Goal: Task Accomplishment & Management: Manage account settings

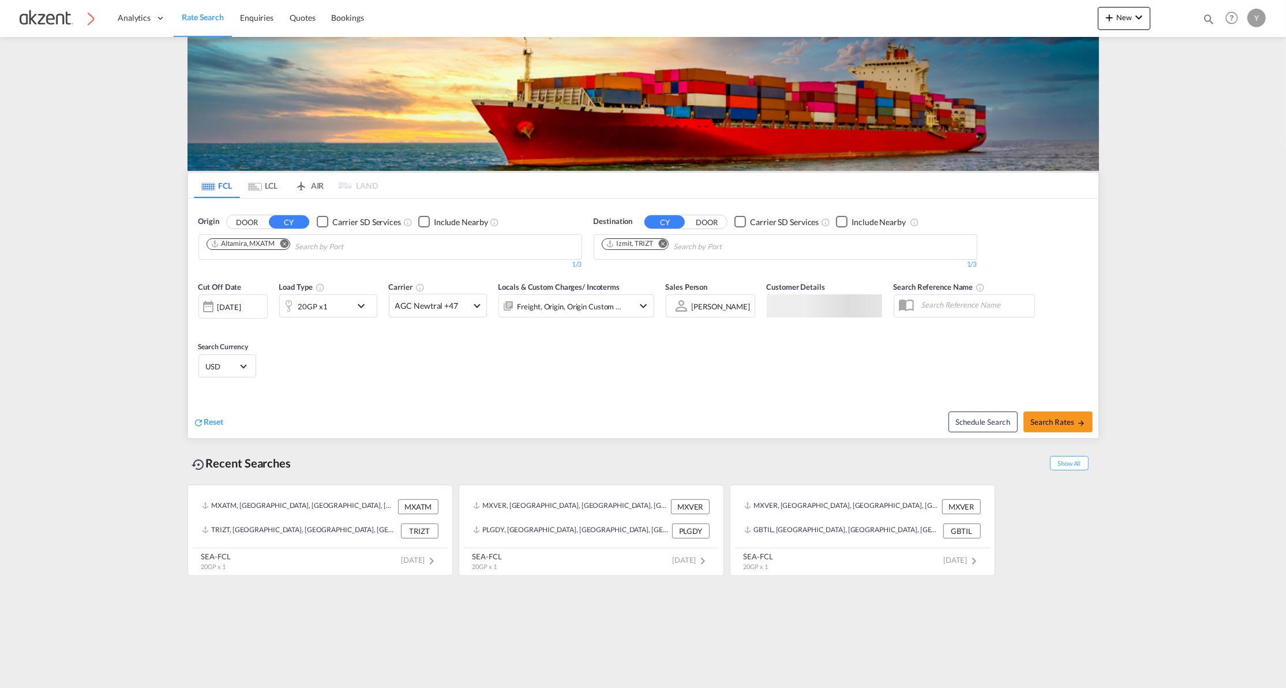
click at [1210, 24] on md-icon "icon-magnify" at bounding box center [1208, 19] width 13 height 13
click at [1024, 23] on select "Bookings Quotes Enquiries" at bounding box center [1025, 19] width 55 height 21
select select "Quotes"
click at [998, 9] on select "Bookings Quotes Enquiries" at bounding box center [1025, 19] width 55 height 21
click at [1080, 10] on input at bounding box center [1122, 19] width 144 height 20
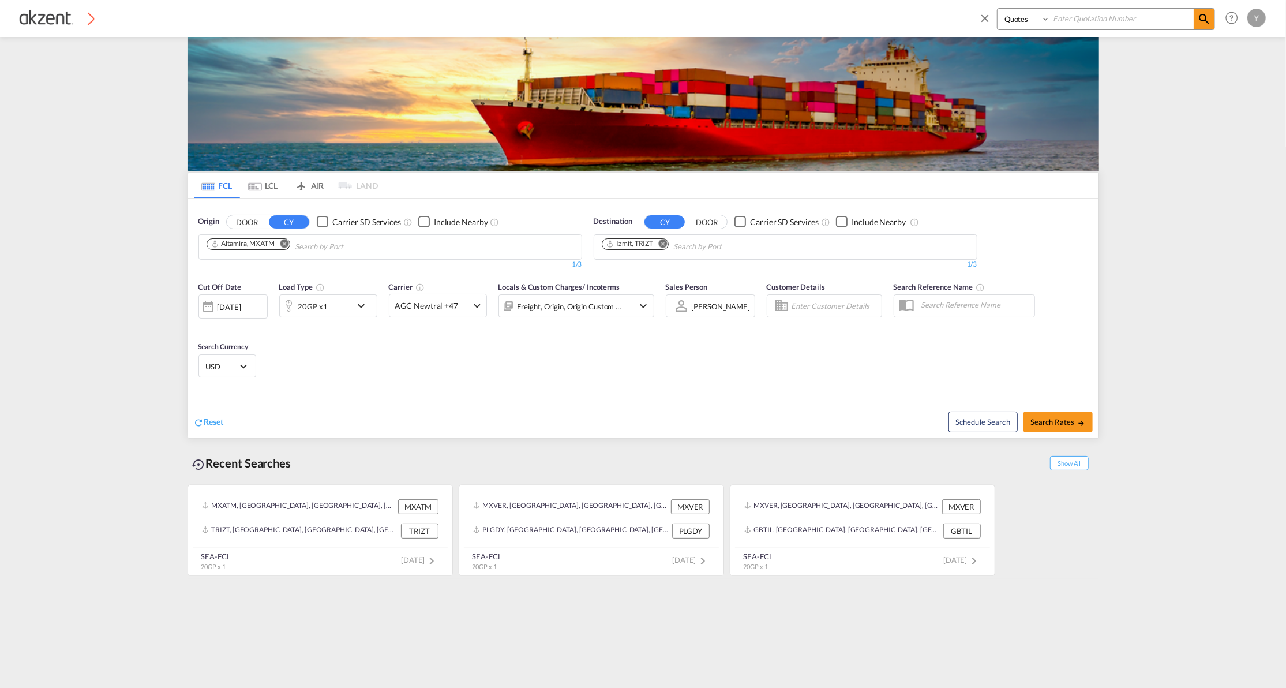
paste input "AKZ000007809"
type input "AKZ000007809"
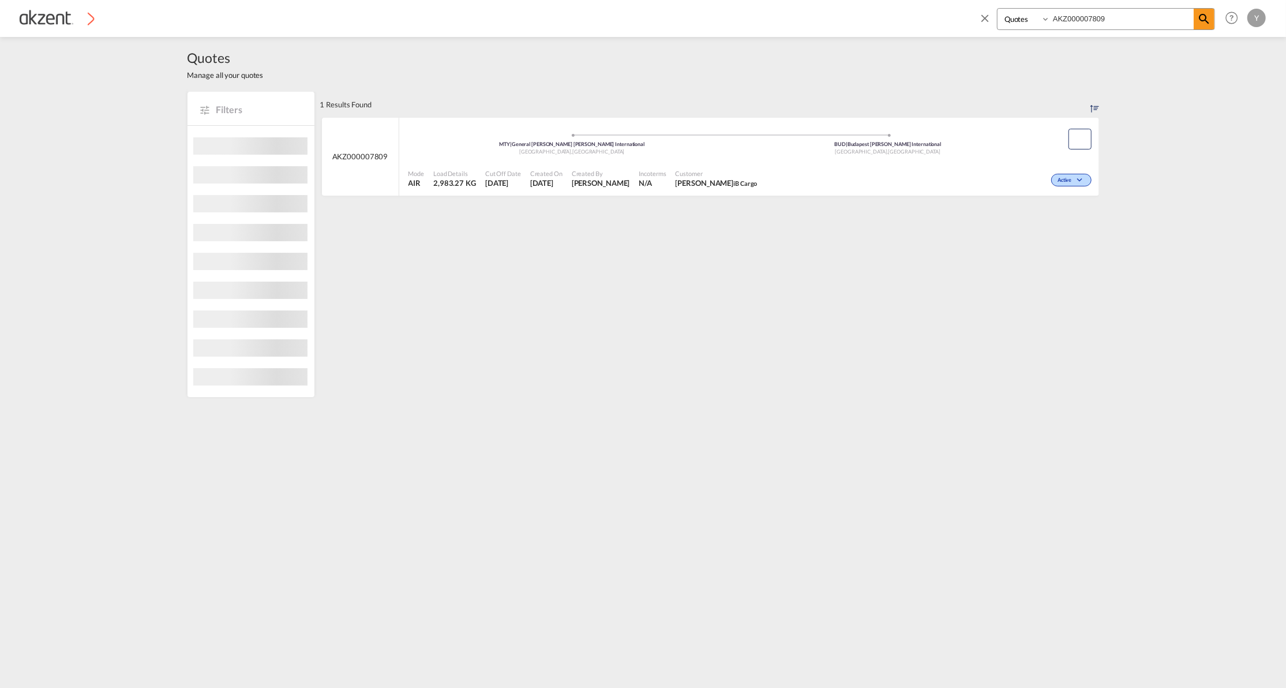
click at [520, 157] on div "MTY | General [PERSON_NAME] [PERSON_NAME] International [GEOGRAPHIC_DATA] , [GE…" at bounding box center [729, 140] width 643 height 35
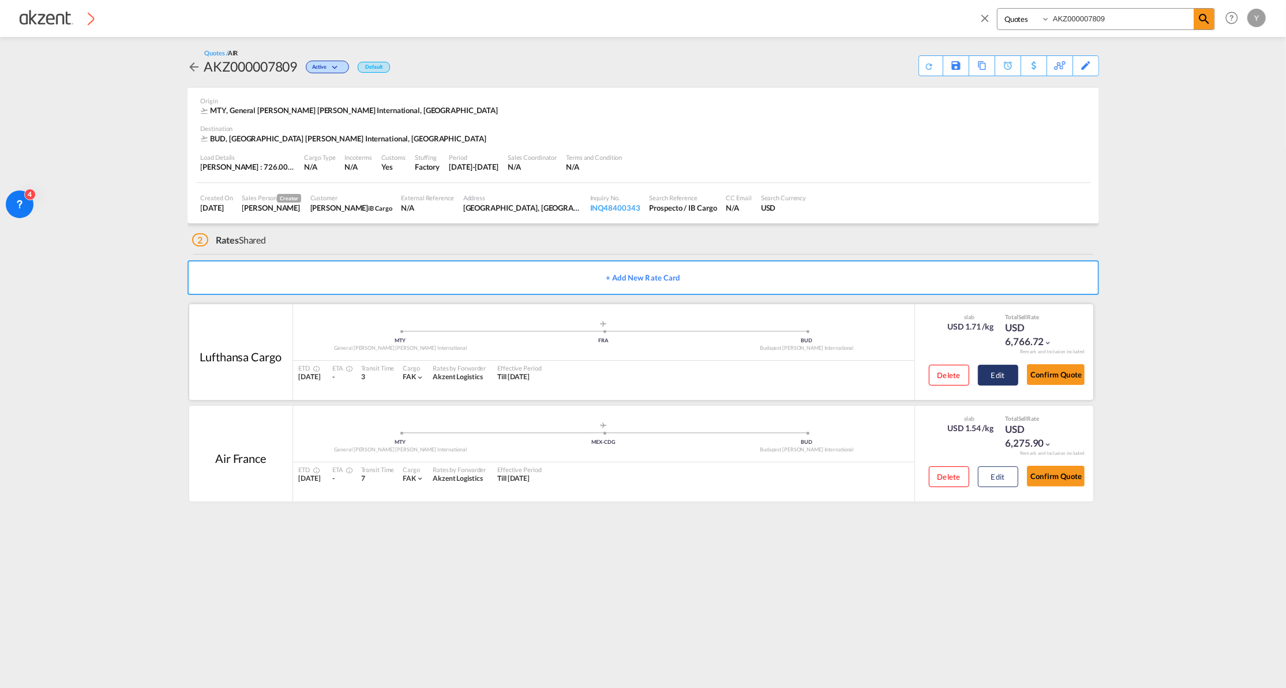
click at [998, 367] on button "Edit" at bounding box center [998, 375] width 40 height 21
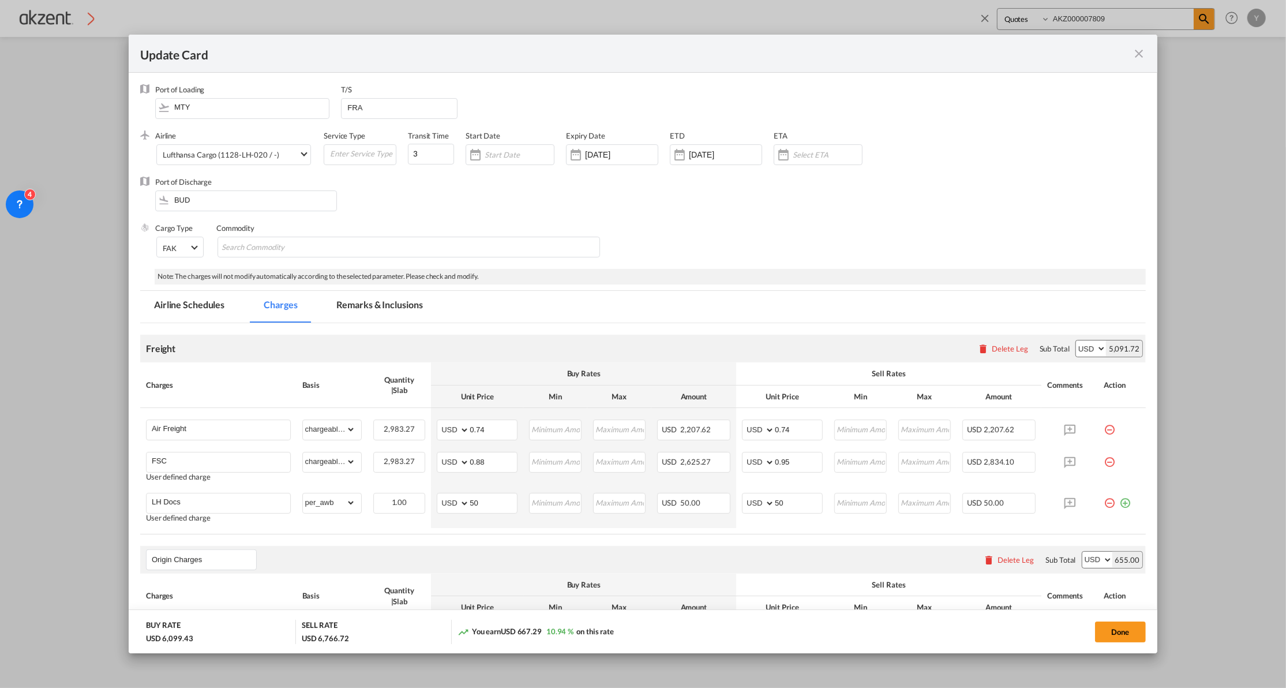
select select "chargeable_weight"
select select "per_awb"
select select "per_shipment"
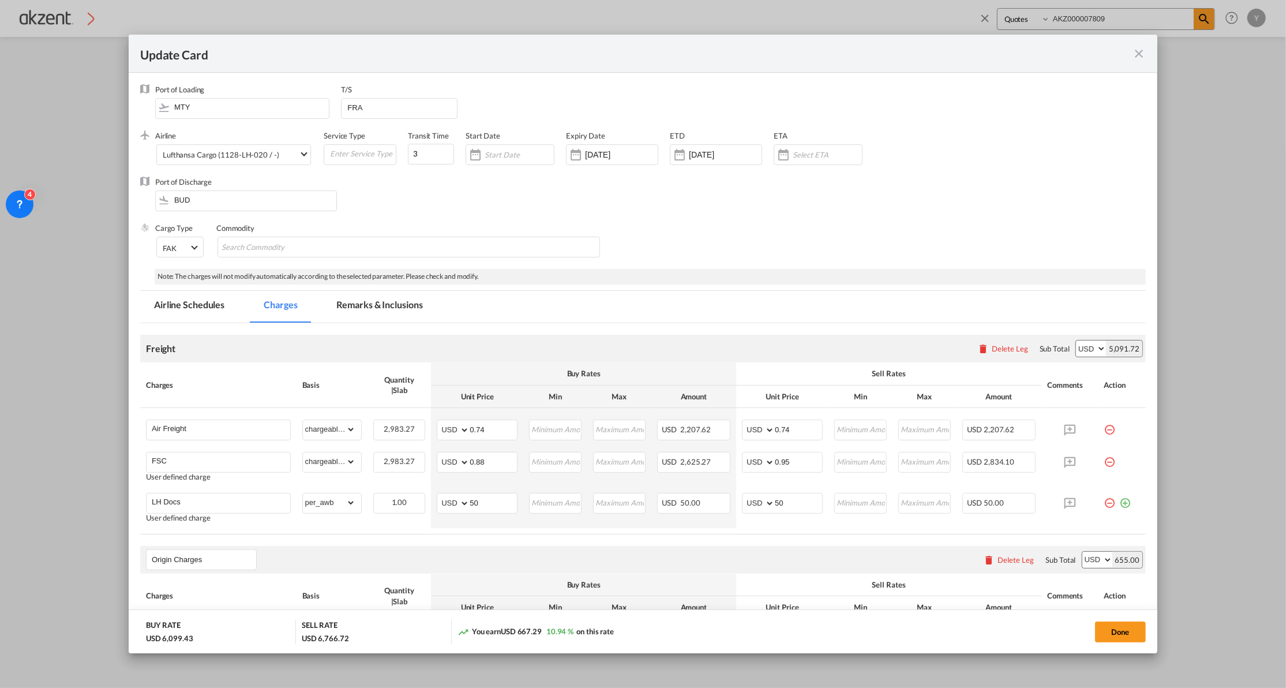
select select "per_shipment"
select select "per_awb"
select select "per_shipment"
click at [1145, 54] on md-icon "icon-close fg-AAA8AD m-0 pointer" at bounding box center [1139, 54] width 14 height 14
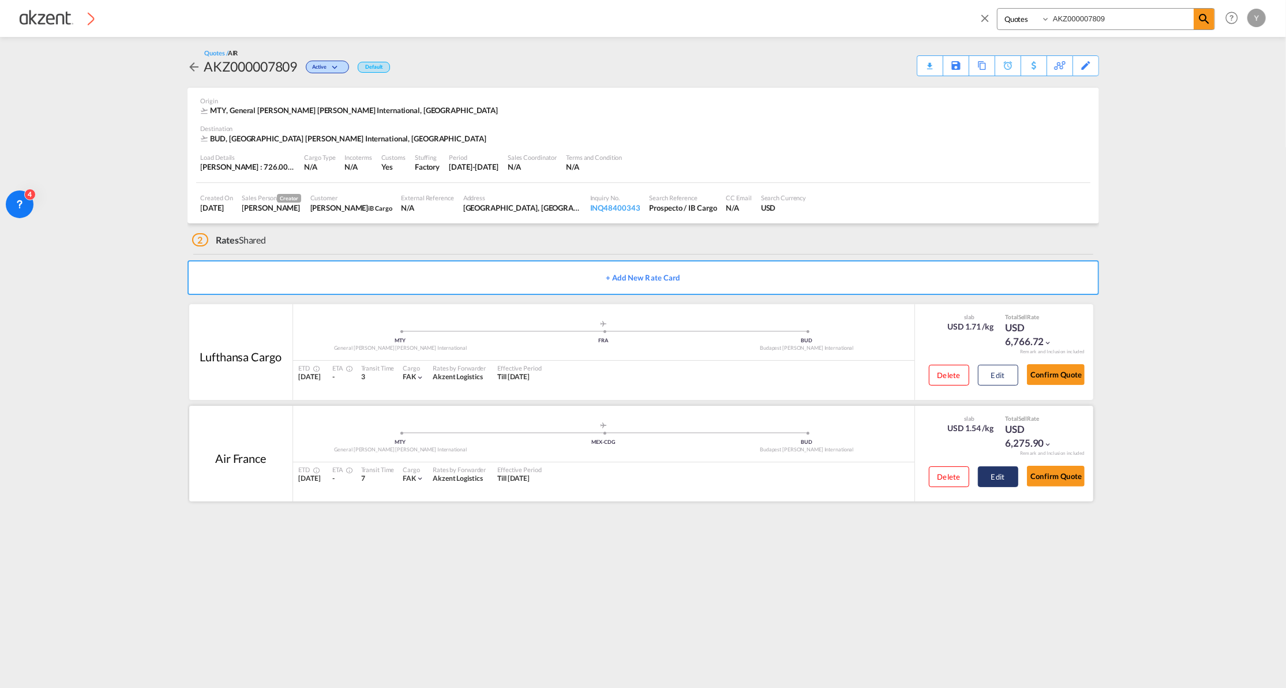
click at [1002, 482] on button "Edit" at bounding box center [998, 476] width 40 height 21
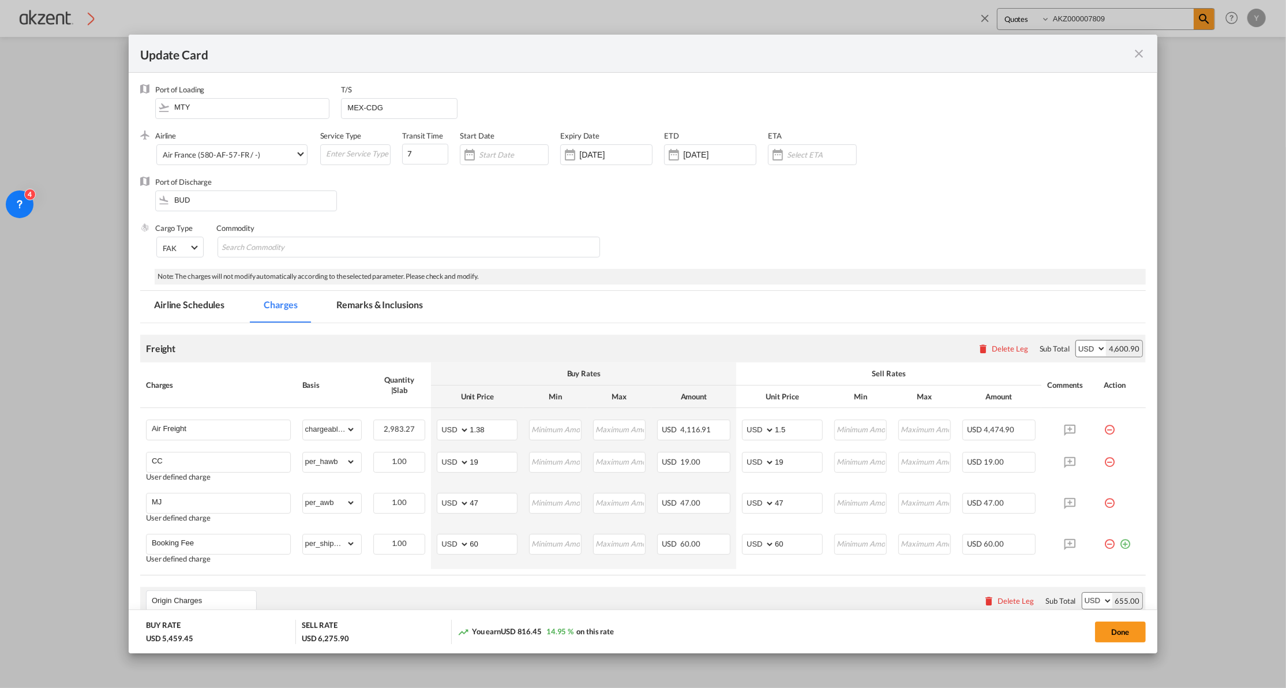
click at [1217, 350] on div "Update Card Port of [GEOGRAPHIC_DATA] MTY T/S MEX-CDG .a{fill:#aaa8ad;} Airline…" at bounding box center [643, 344] width 1286 height 688
click at [1131, 54] on div "Update Card" at bounding box center [636, 53] width 992 height 14
click at [1138, 54] on md-icon "icon-close fg-AAA8AD m-0 pointer" at bounding box center [1139, 54] width 14 height 14
